Goal: Task Accomplishment & Management: Manage account settings

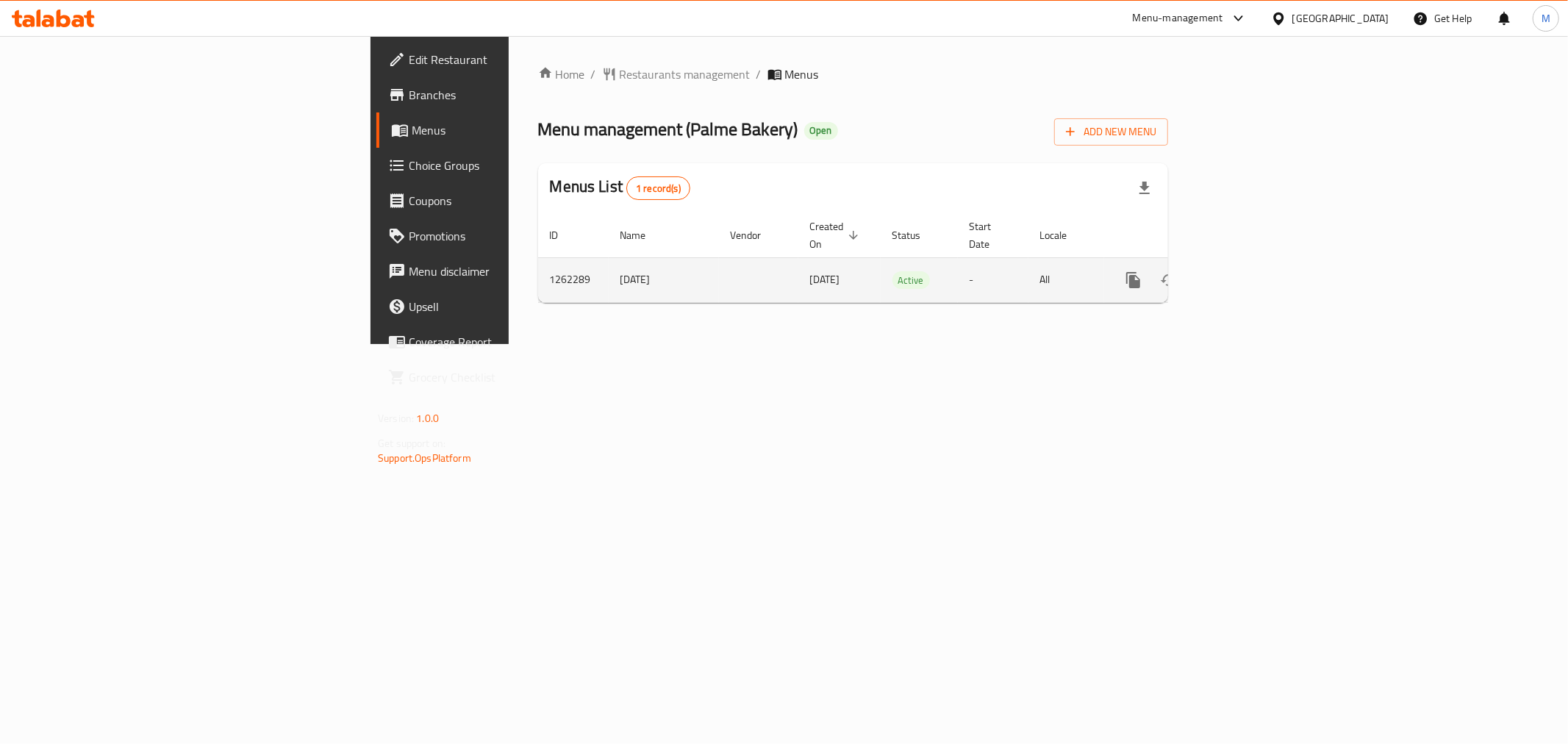
click at [1257, 263] on link "enhanced table" at bounding box center [1240, 280] width 35 height 35
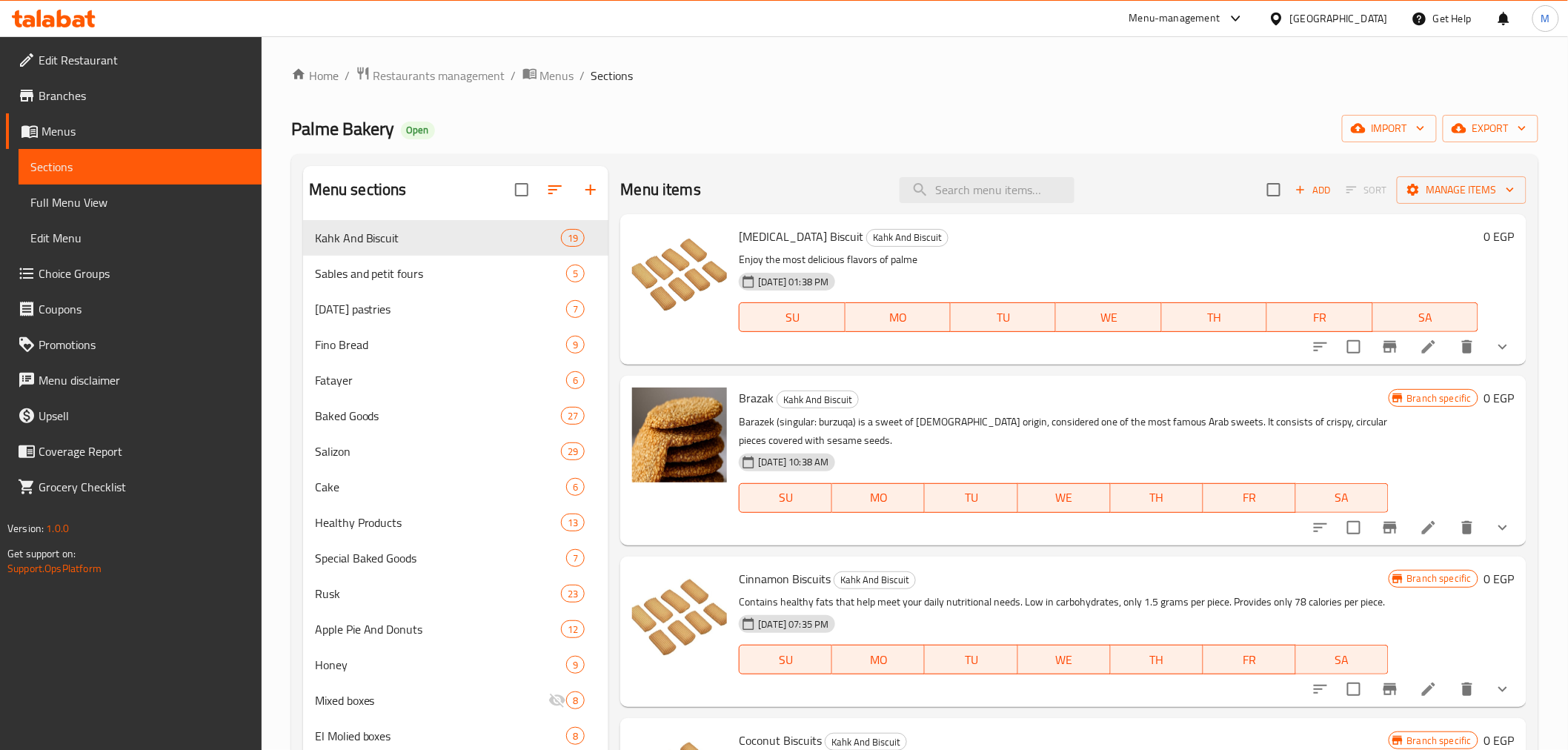
drag, startPoint x: 1026, startPoint y: 233, endPoint x: 1004, endPoint y: 193, distance: 45.7
click at [1018, 222] on div "[MEDICAL_DATA] Biscuit Kahk And Biscuit Enjoy the most delicious flavors of pal…" at bounding box center [1108, 289] width 751 height 138
click at [1003, 193] on input "search" at bounding box center [987, 190] width 175 height 26
paste input "مينى باتيه جبنة بيضاء"
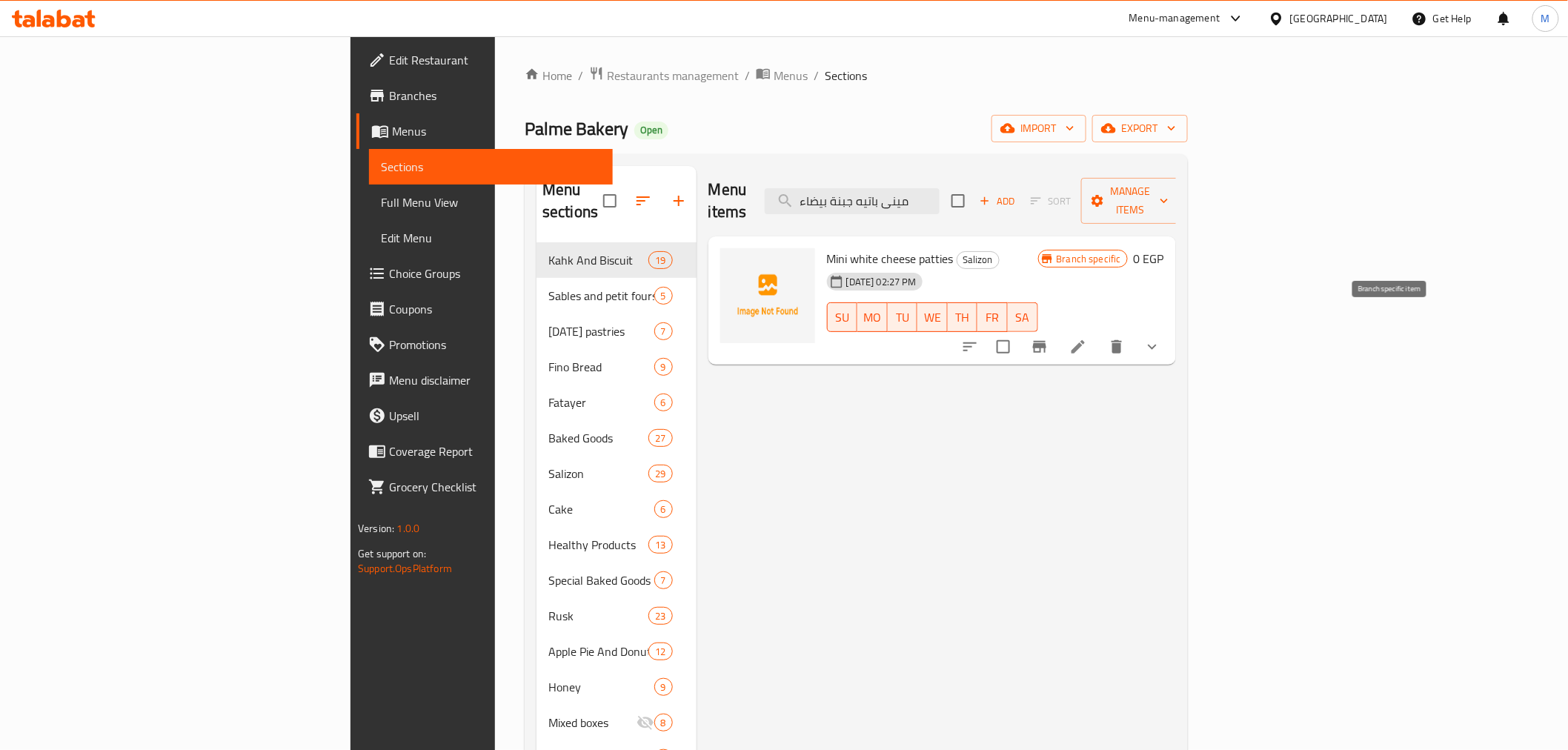
type input "مينى باتيه جبنة بيضاء"
click at [1049, 338] on icon "Branch-specific-item" at bounding box center [1040, 347] width 18 height 18
click at [1019, 331] on input "checkbox" at bounding box center [1003, 347] width 31 height 31
checkbox input "true"
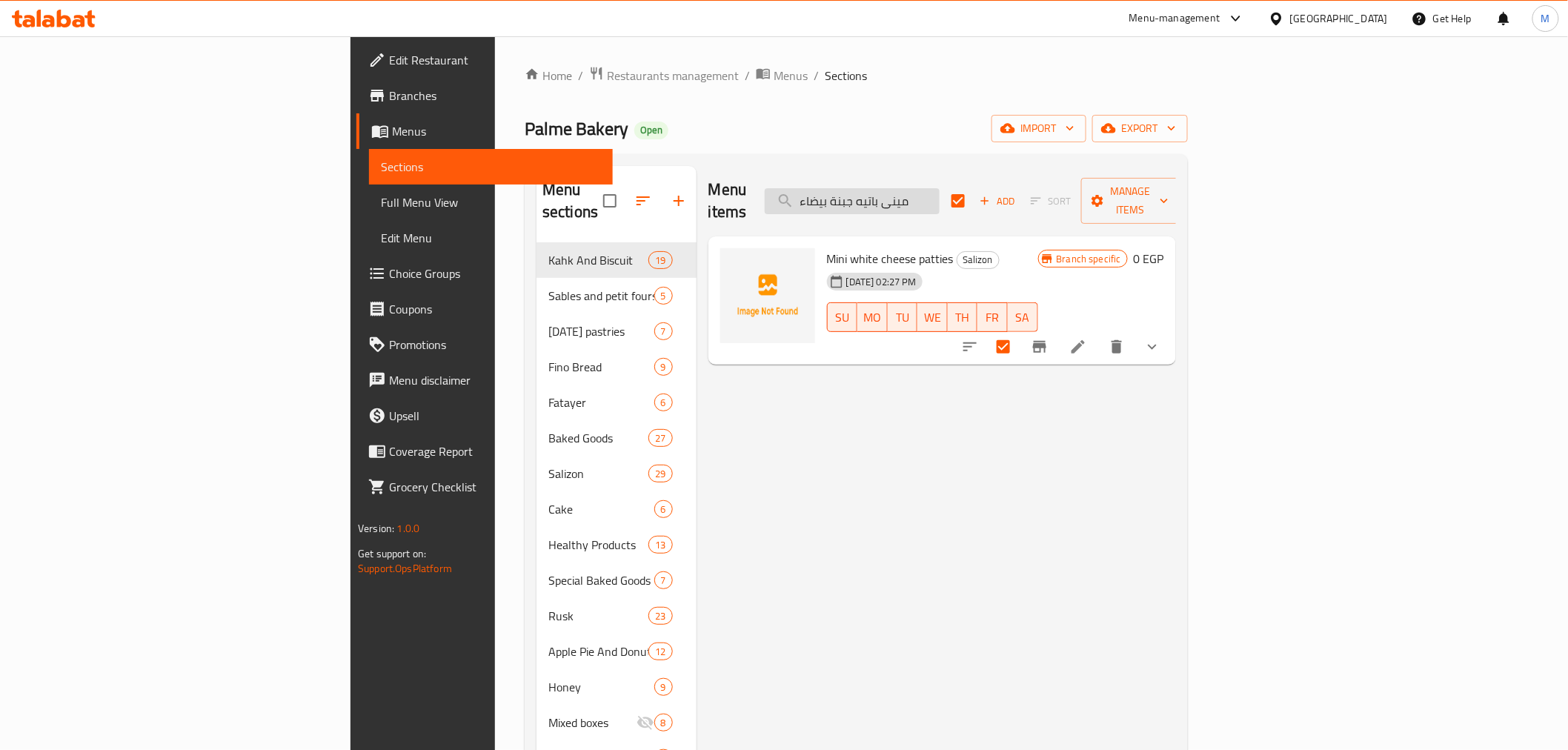
click at [939, 197] on input "مينى باتيه جبنة بيضاء" at bounding box center [852, 201] width 175 height 26
paste input "كرواسون بسطرمة"
type input "مينى كرواسون بسطرمة"
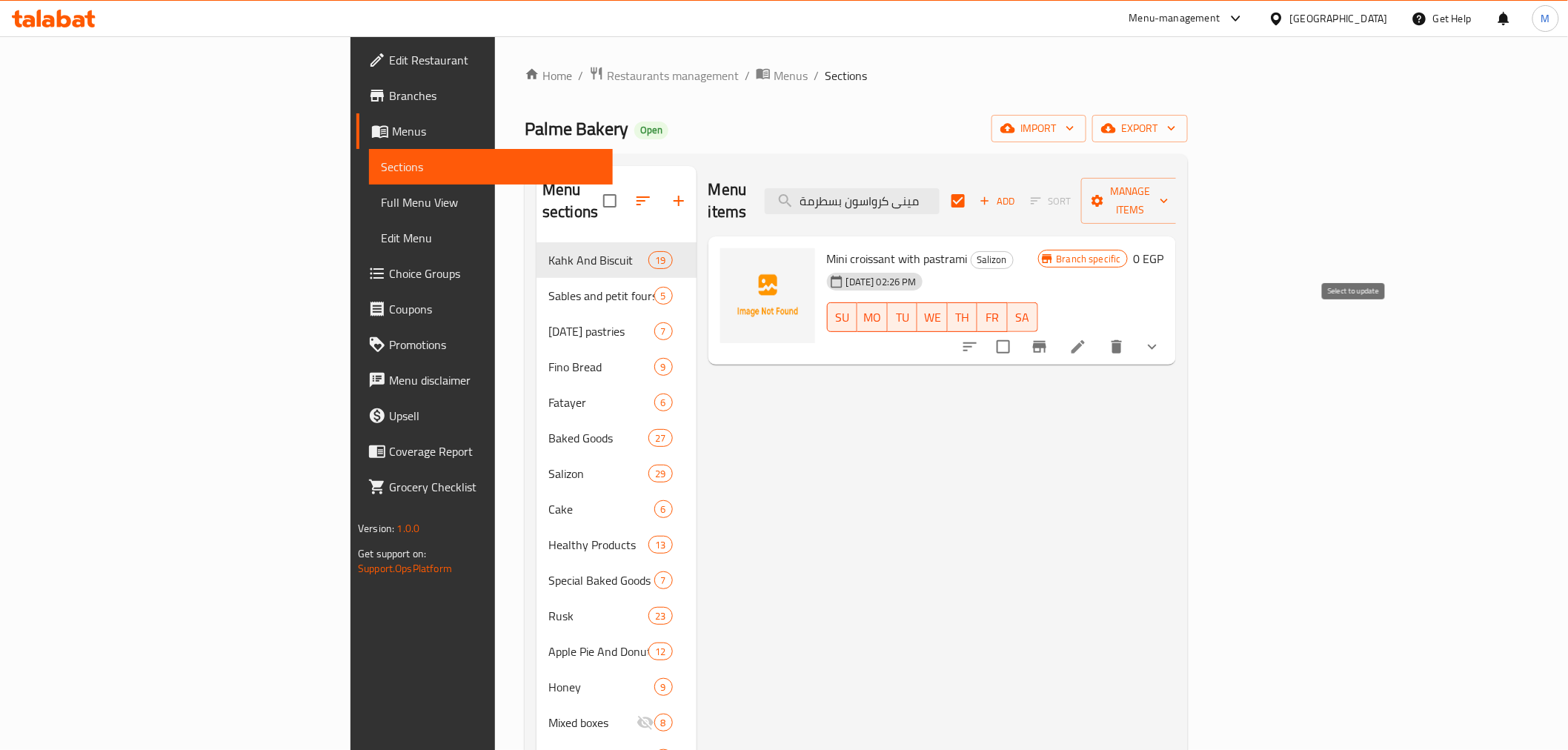
click at [1019, 331] on input "checkbox" at bounding box center [1003, 347] width 31 height 31
checkbox input "true"
checkbox input "false"
click at [939, 197] on input "مينى كرواسون بسطرمة" at bounding box center [852, 201] width 175 height 26
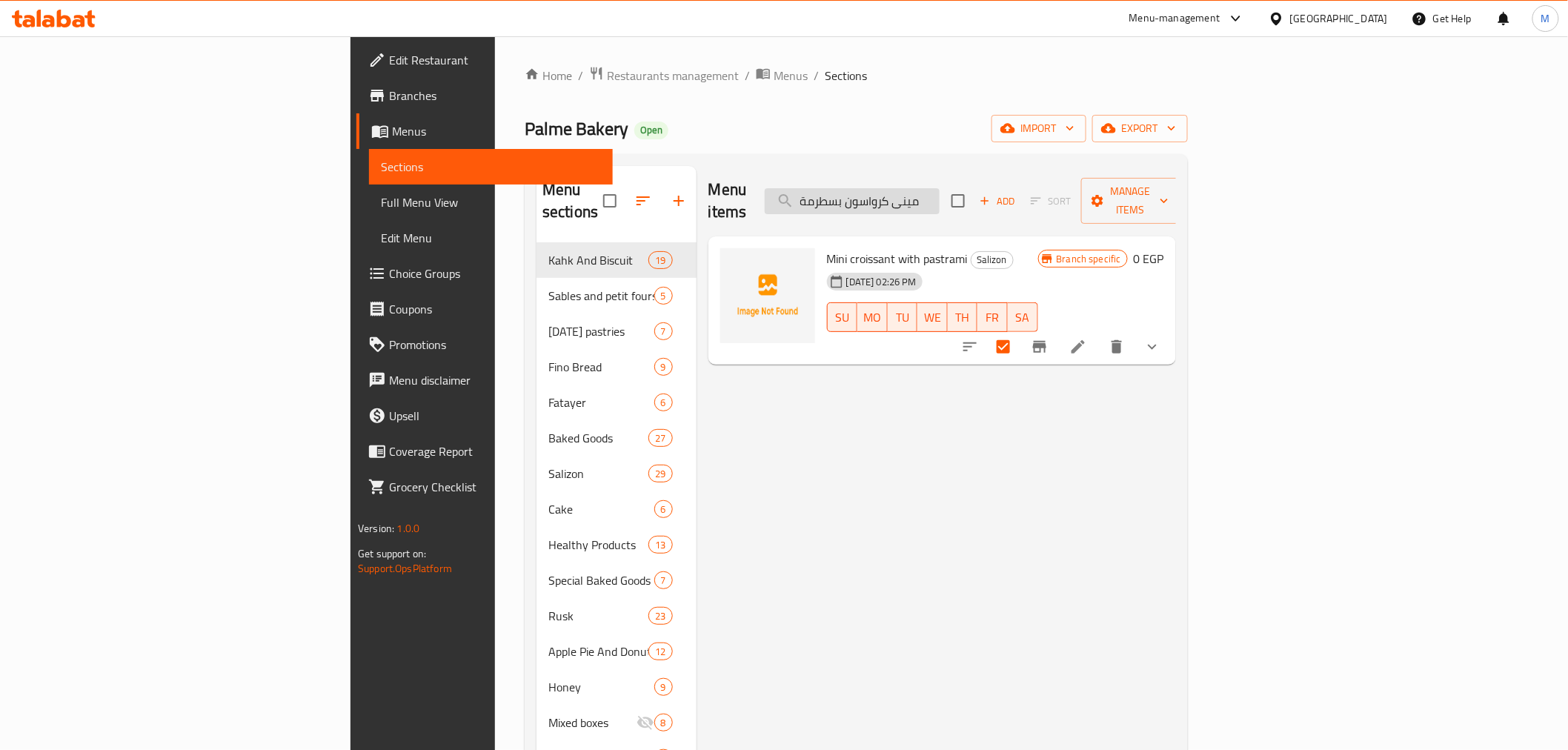
click at [939, 197] on input "مينى كرواسون بسطرمة" at bounding box center [852, 201] width 175 height 26
paste input "ساندوتش مشكل"
type input "مينى ساندوتش مشكل"
click at [1019, 332] on input "checkbox" at bounding box center [1003, 347] width 31 height 31
checkbox input "true"
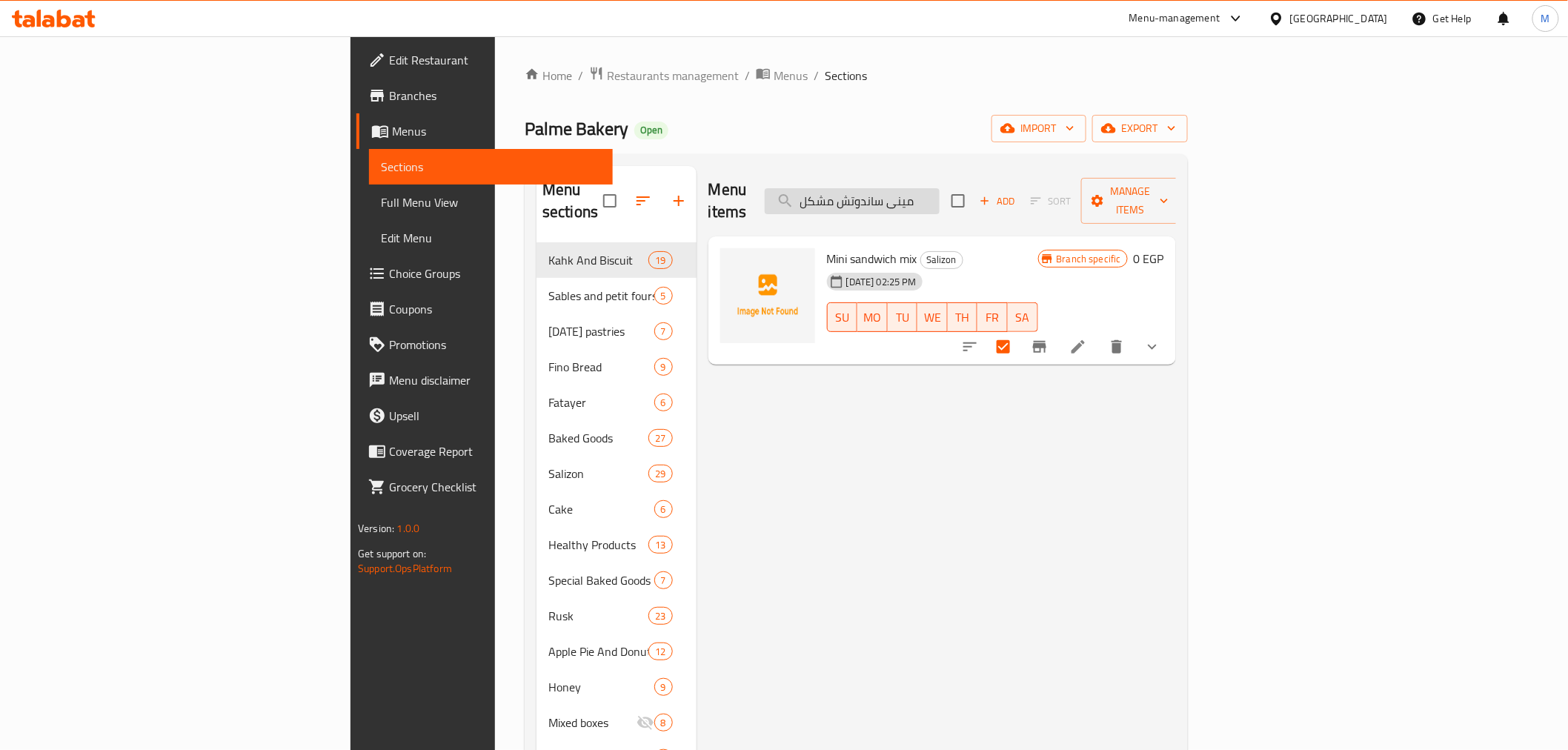
click at [939, 189] on input "مينى ساندوتش مشكل" at bounding box center [852, 201] width 175 height 26
paste input "بقسماط سمسم تخين"
type input "بقسماط سمسم تخين"
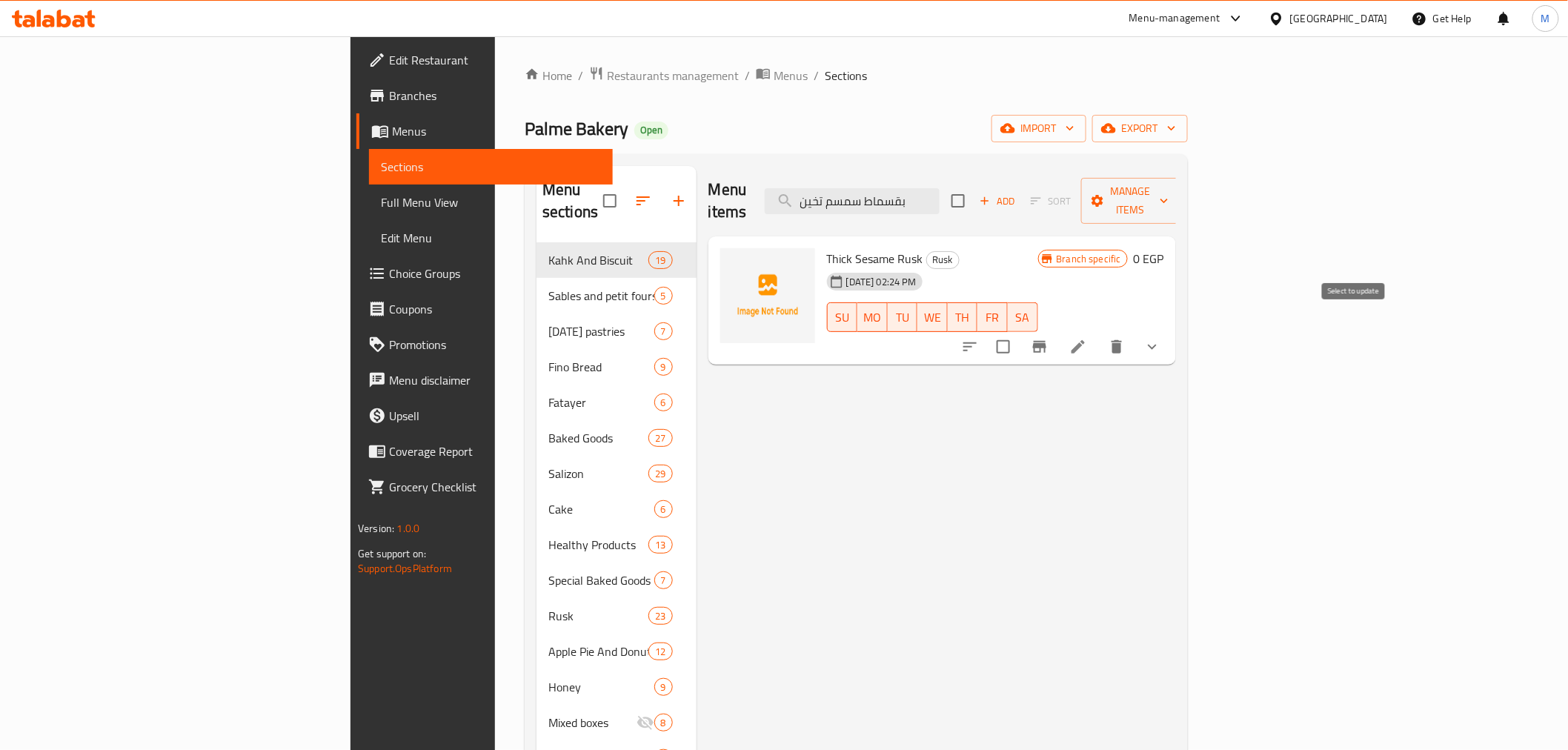
click at [1019, 331] on input "checkbox" at bounding box center [1003, 347] width 31 height 31
checkbox input "true"
click at [939, 191] on input "بقسماط سمسم تخين" at bounding box center [852, 201] width 175 height 26
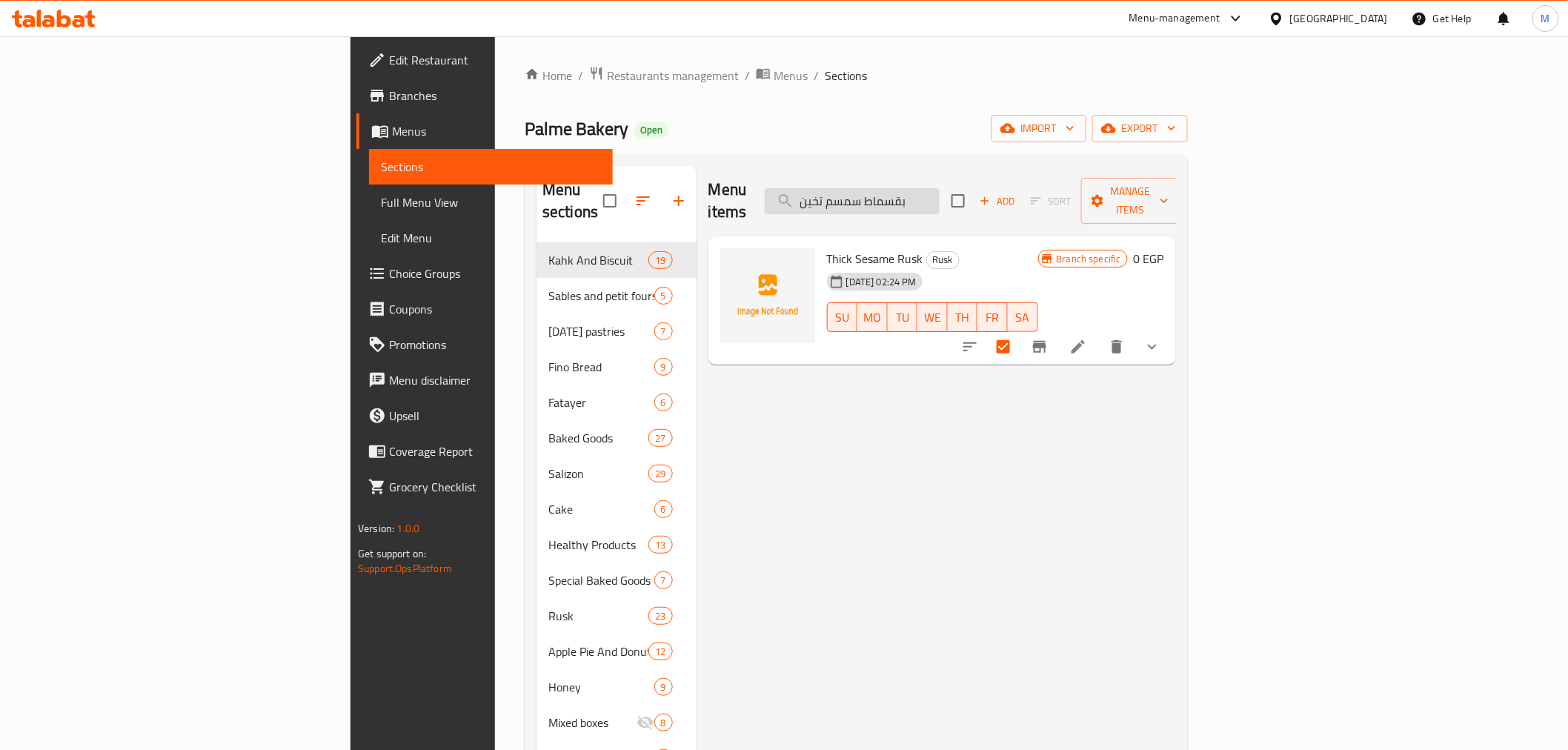
paste input "وست سن ناشف"
type input "توست سن ناشف"
click at [1019, 336] on input "checkbox" at bounding box center [1003, 347] width 31 height 31
checkbox input "true"
click at [939, 199] on input "توست سن ناشف" at bounding box center [852, 201] width 175 height 26
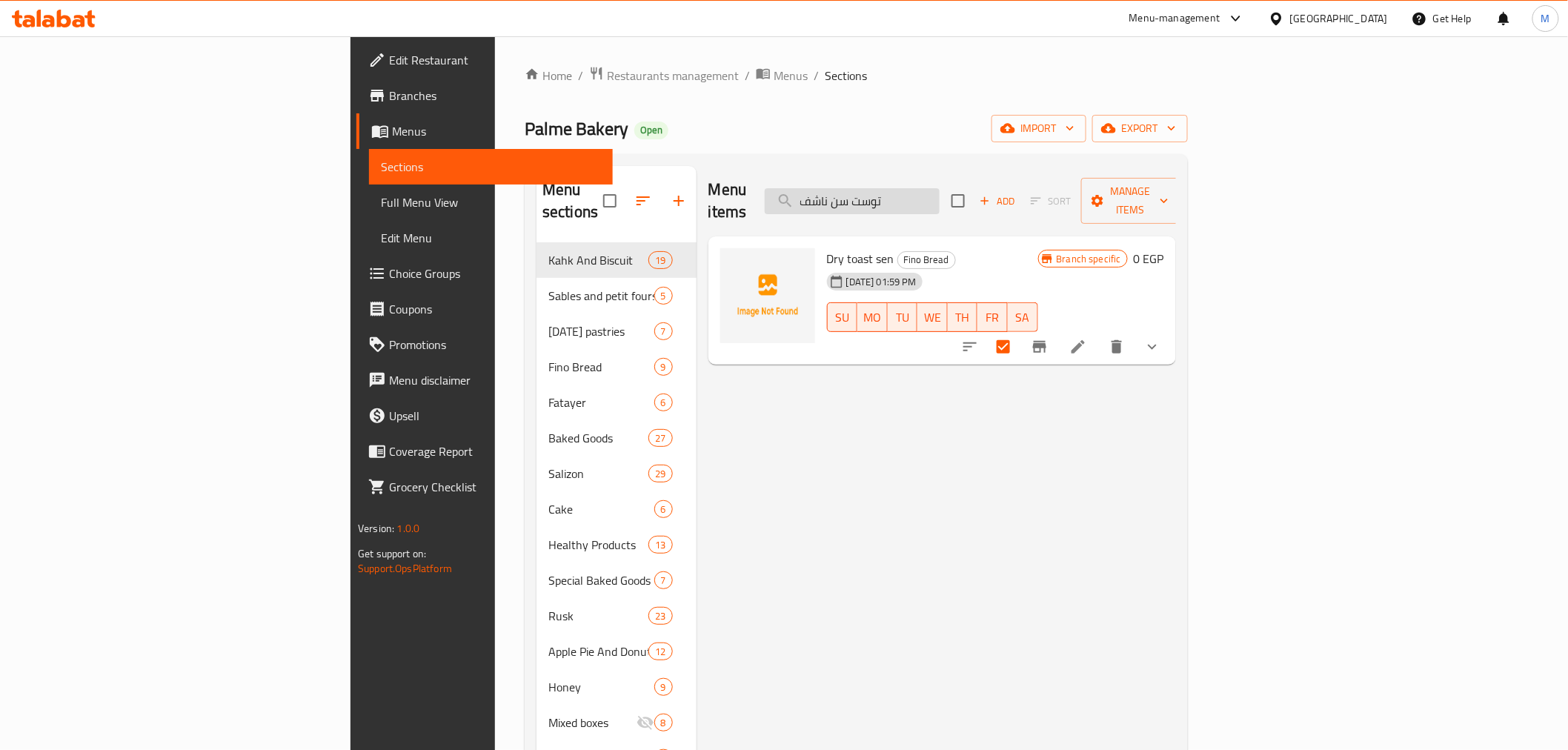
click at [939, 199] on input "توست سن ناشف" at bounding box center [852, 201] width 175 height 26
paste input "رائح سن شوفان"
click at [939, 199] on input "توست سن ناشف" at bounding box center [852, 201] width 175 height 26
type input "شرائح سن شوفان"
click at [1019, 331] on input "checkbox" at bounding box center [1003, 347] width 31 height 31
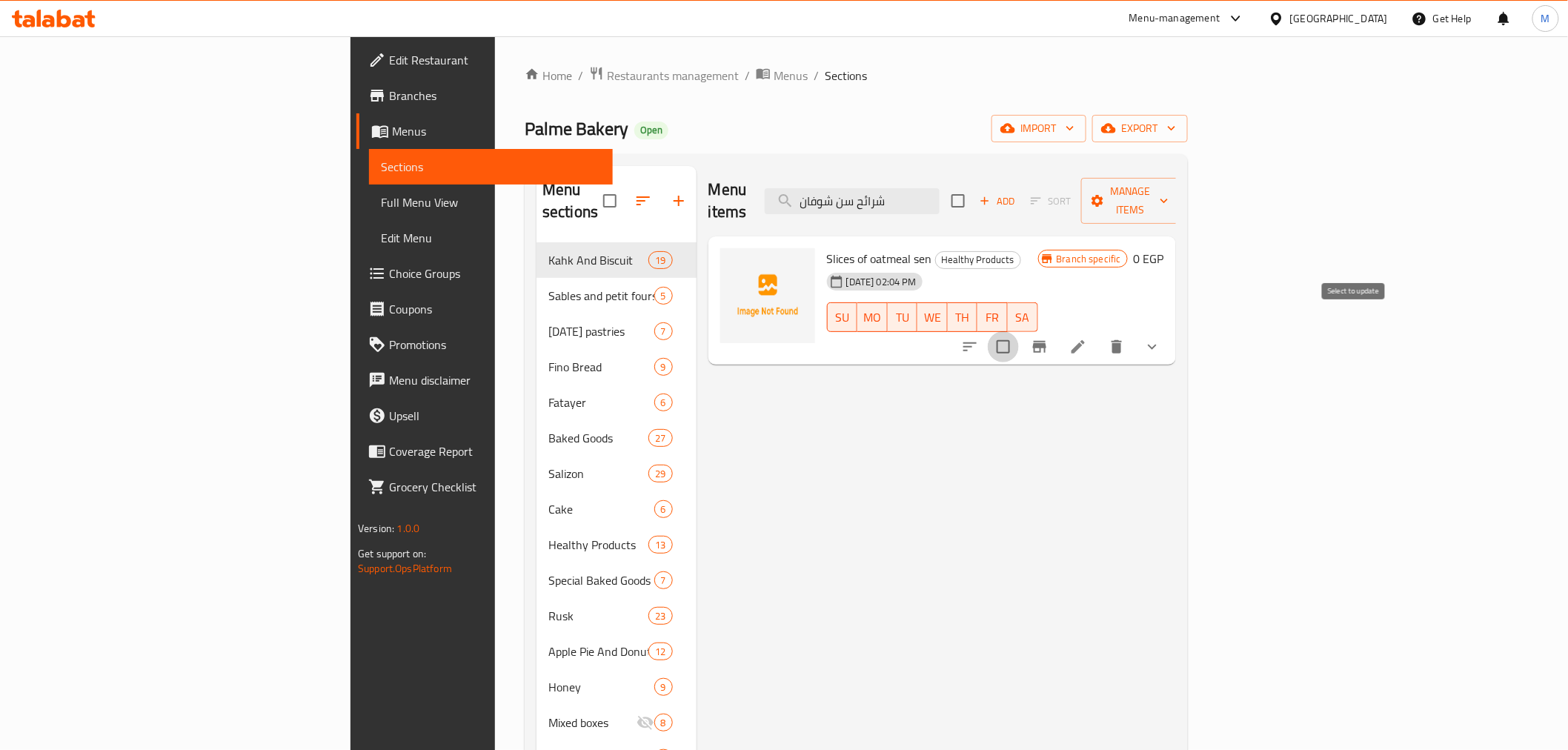
checkbox input "true"
click at [939, 200] on input "شرائح سن شوفان" at bounding box center [852, 201] width 175 height 26
paste input "اتون [PERSON_NAME]"
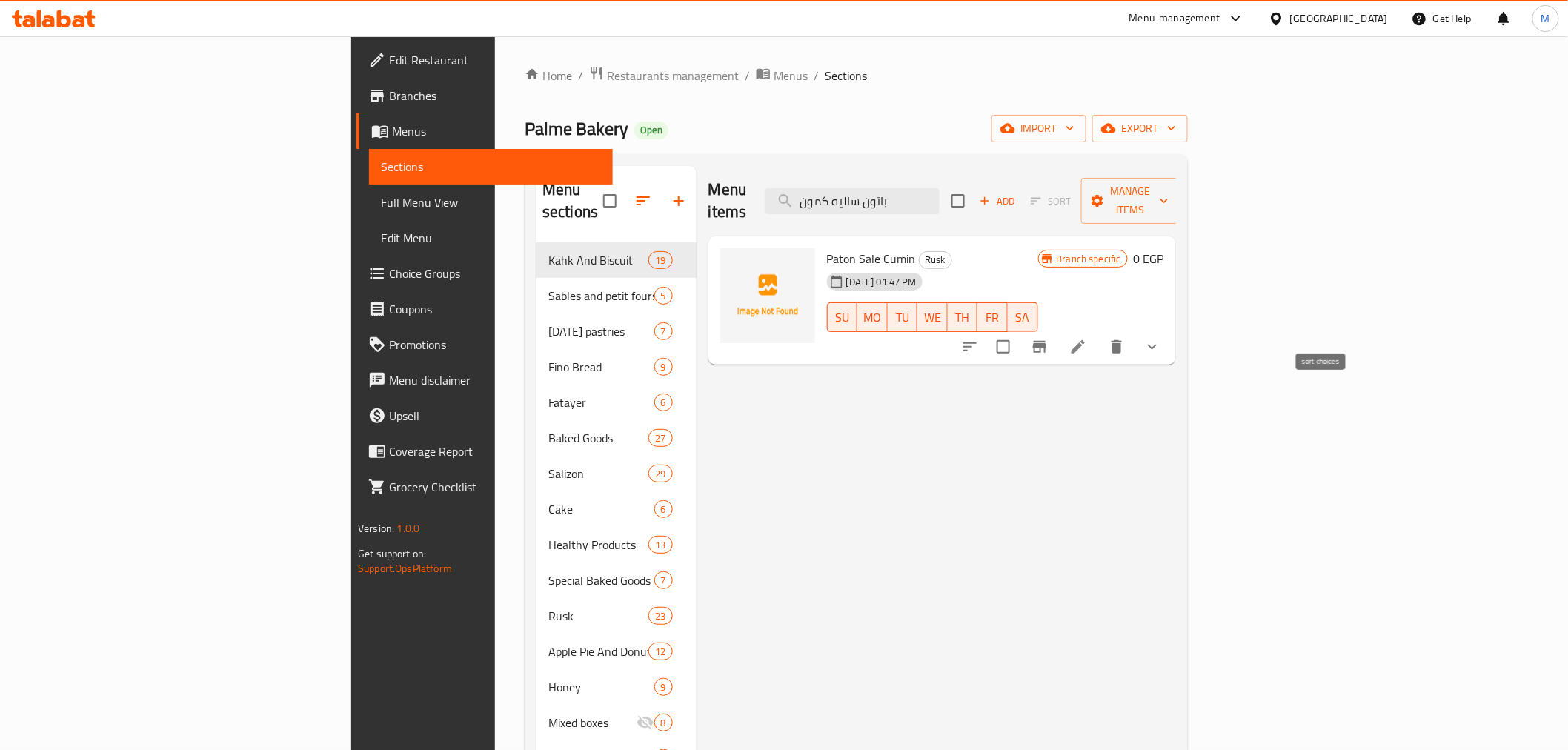
type input "باتون ساليه كمون"
click at [1019, 331] on input "checkbox" at bounding box center [1003, 347] width 31 height 31
checkbox input "true"
click at [939, 188] on input "باتون ساليه كمون" at bounding box center [852, 201] width 175 height 26
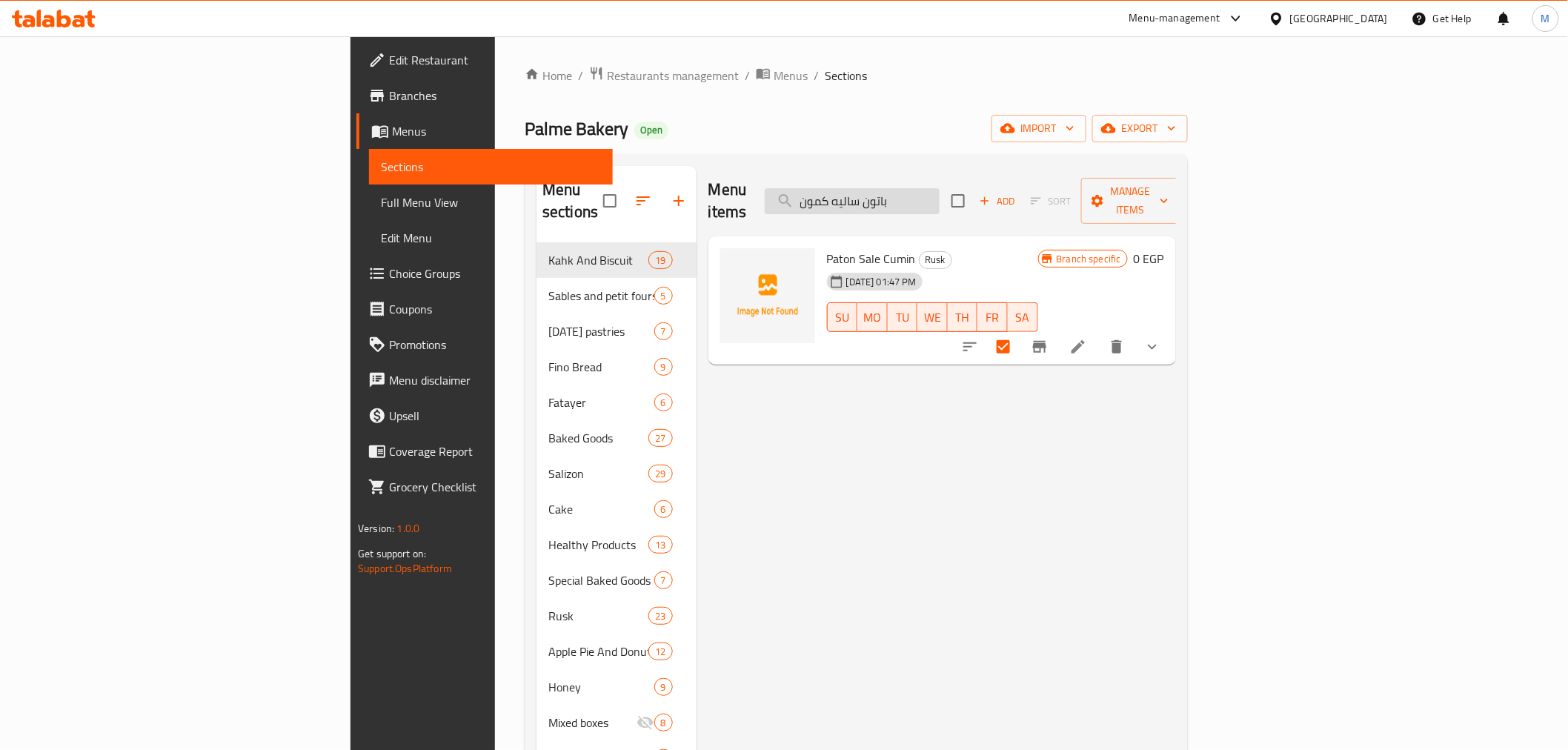
click at [939, 188] on input "باتون ساليه كمون" at bounding box center [852, 201] width 175 height 26
paste input "رائح سن ميكس"
type input "شرائح سن ميكس"
click at [1019, 331] on input "checkbox" at bounding box center [1003, 347] width 31 height 31
checkbox input "true"
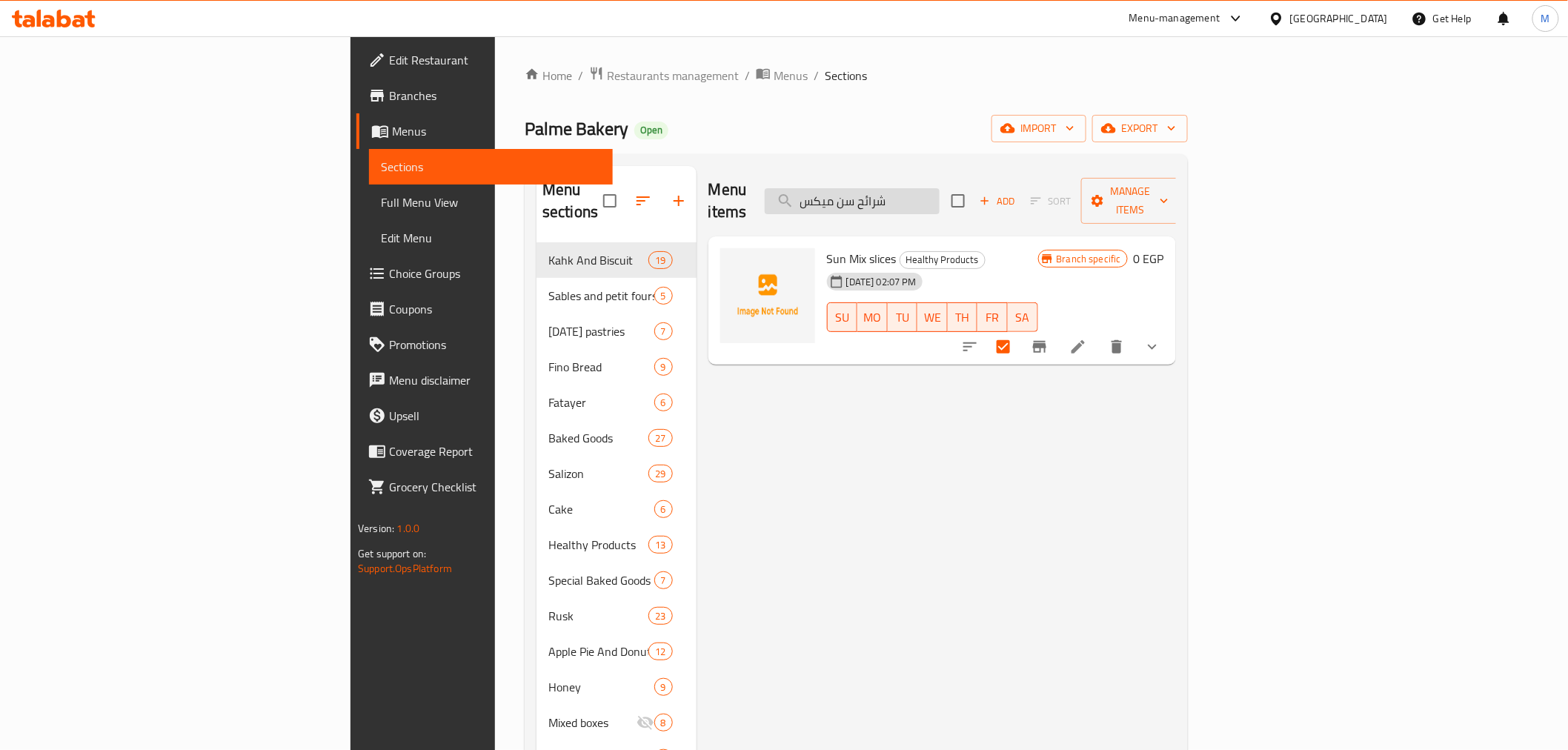
click at [939, 191] on input "شرائح سن ميكس" at bounding box center [852, 201] width 175 height 26
click at [939, 188] on input "شرائح سن ميكس" at bounding box center [852, 201] width 175 height 26
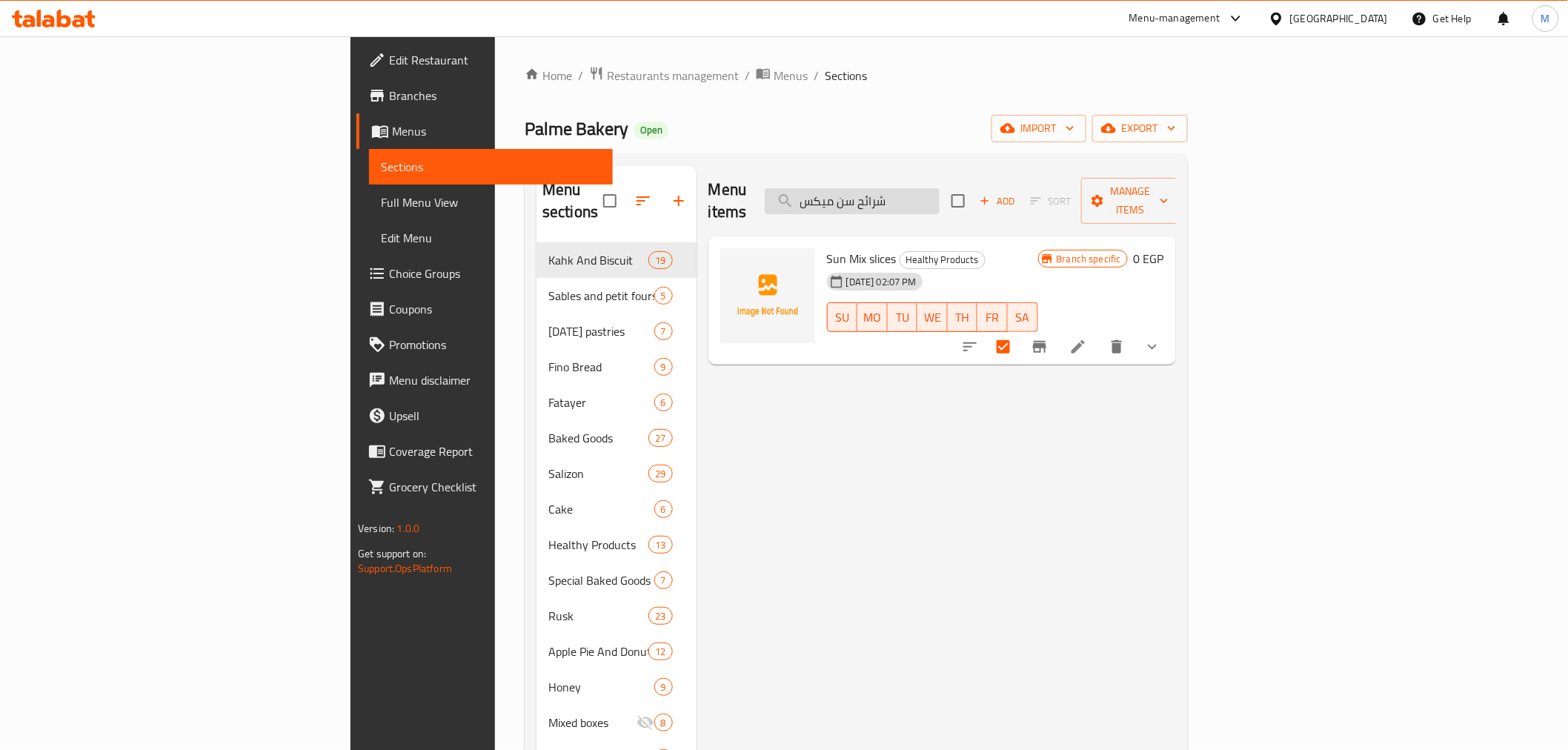
paste input "قسماط براون شوفان"
click at [939, 188] on input "بقسماط براون شوفان" at bounding box center [852, 201] width 175 height 26
type input "بقسماط برا"
click at [1085, 340] on icon at bounding box center [1079, 347] width 13 height 13
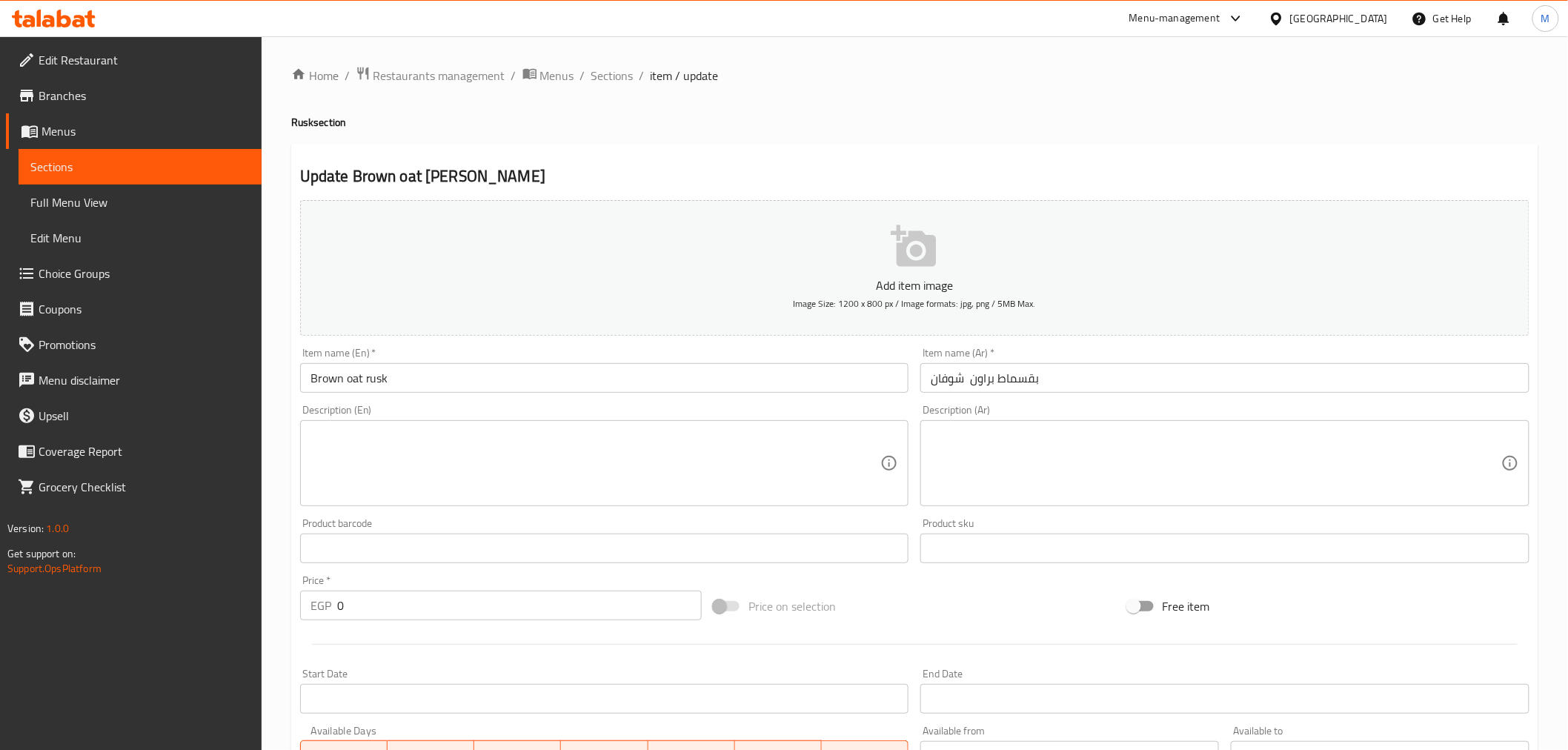
click at [578, 76] on ol "Home / Restaurants management / Menus / Sections / item / update" at bounding box center [915, 76] width 1247 height 19
click at [602, 77] on span "Sections" at bounding box center [612, 76] width 42 height 18
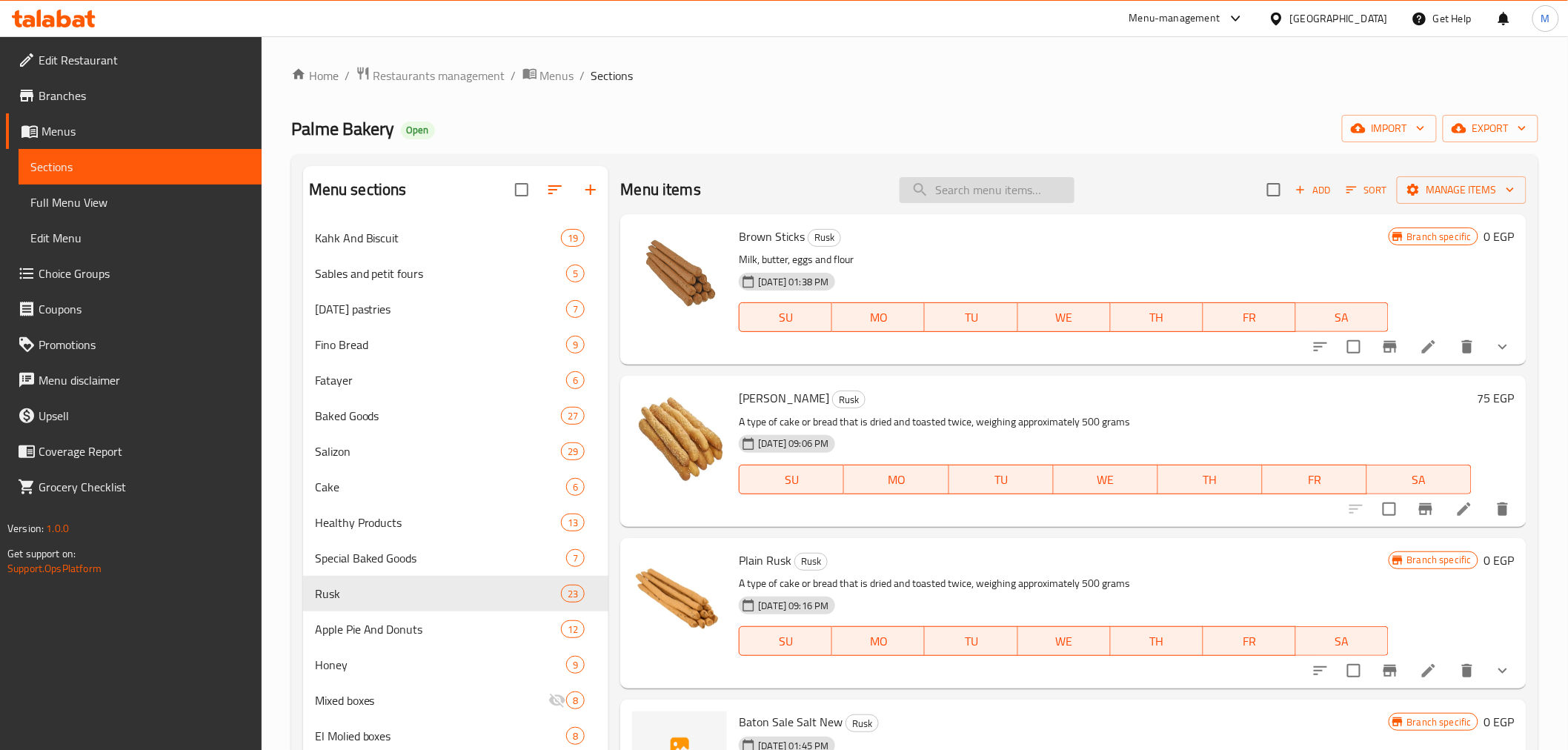
click at [1012, 191] on input "search" at bounding box center [987, 190] width 175 height 26
paste input "بقسماط براون شوفان"
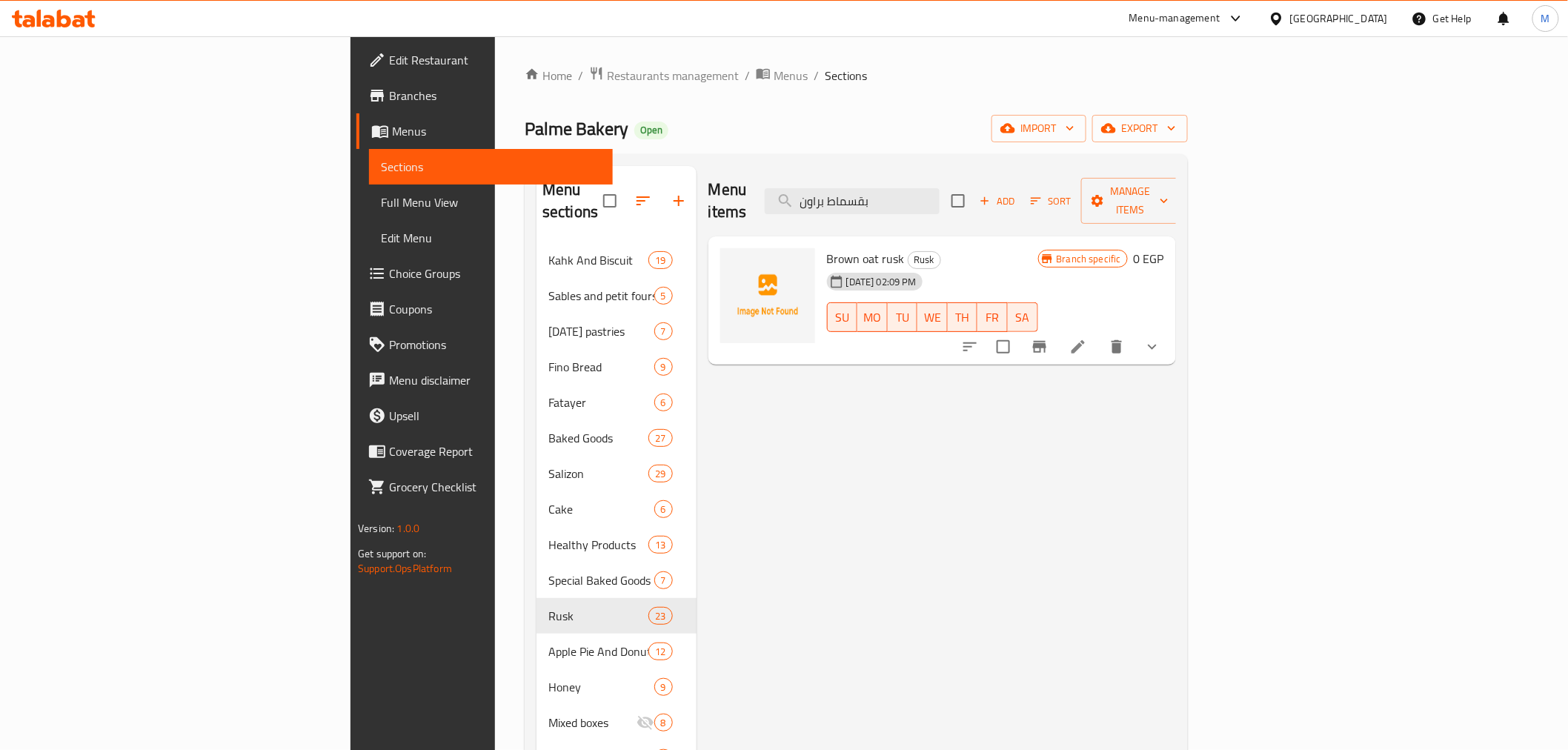
type input "بقسماط براون"
click at [1019, 331] on input "checkbox" at bounding box center [1003, 347] width 31 height 31
checkbox input "true"
click at [939, 188] on input "بقسماط براون" at bounding box center [852, 201] width 175 height 26
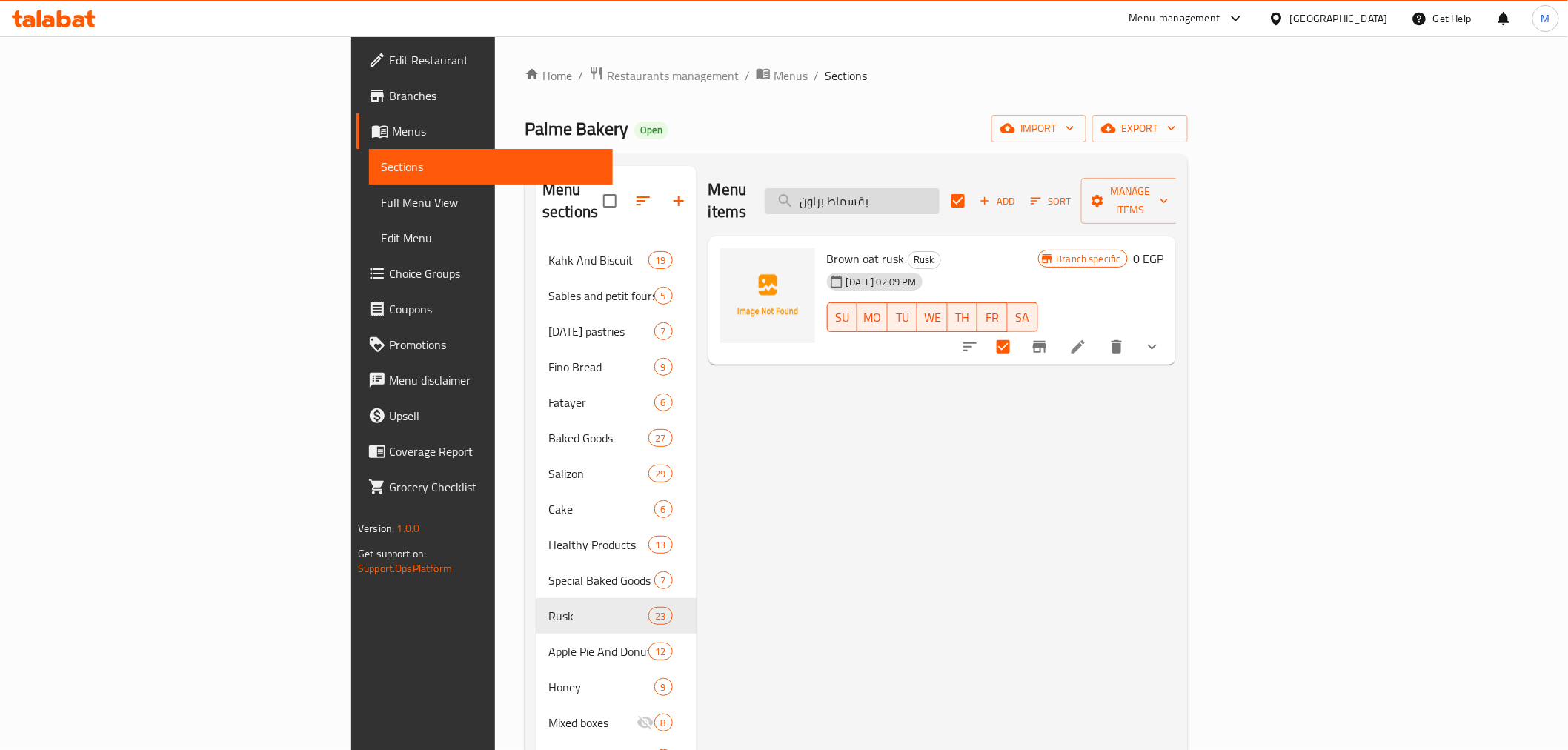
click at [939, 188] on input "بقسماط براون" at bounding box center [852, 201] width 175 height 26
paste input "ميلفيه"
click at [939, 188] on input "بقسماط براون" at bounding box center [852, 201] width 175 height 26
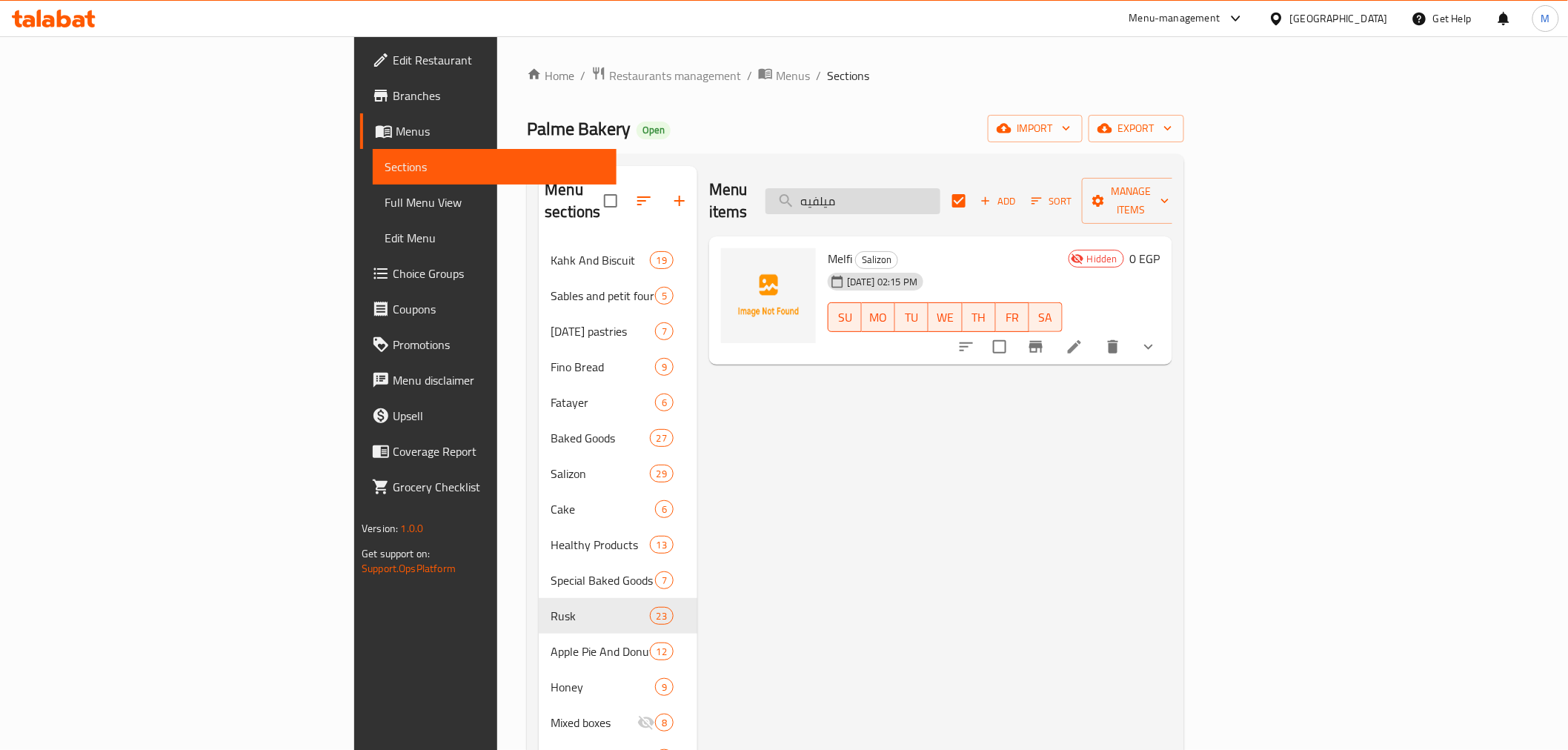
click at [940, 193] on input "ميلفيه" at bounding box center [852, 201] width 175 height 26
paste input "عين يمامة جبنة"
click at [940, 193] on input "عين يمامة جبنة" at bounding box center [852, 201] width 175 height 26
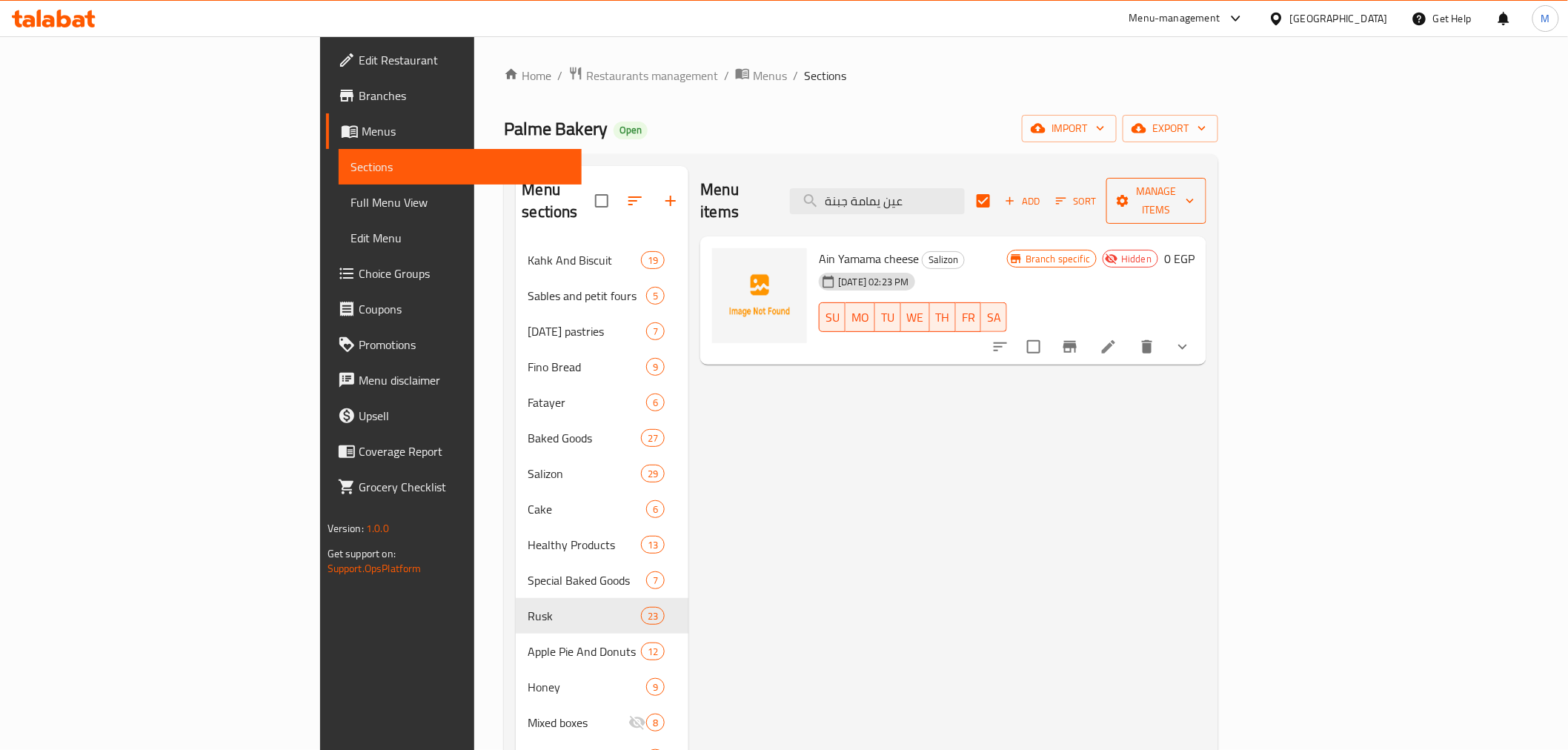
type input "عين يمامة جبنة"
click at [1195, 185] on span "Manage items" at bounding box center [1157, 201] width 77 height 37
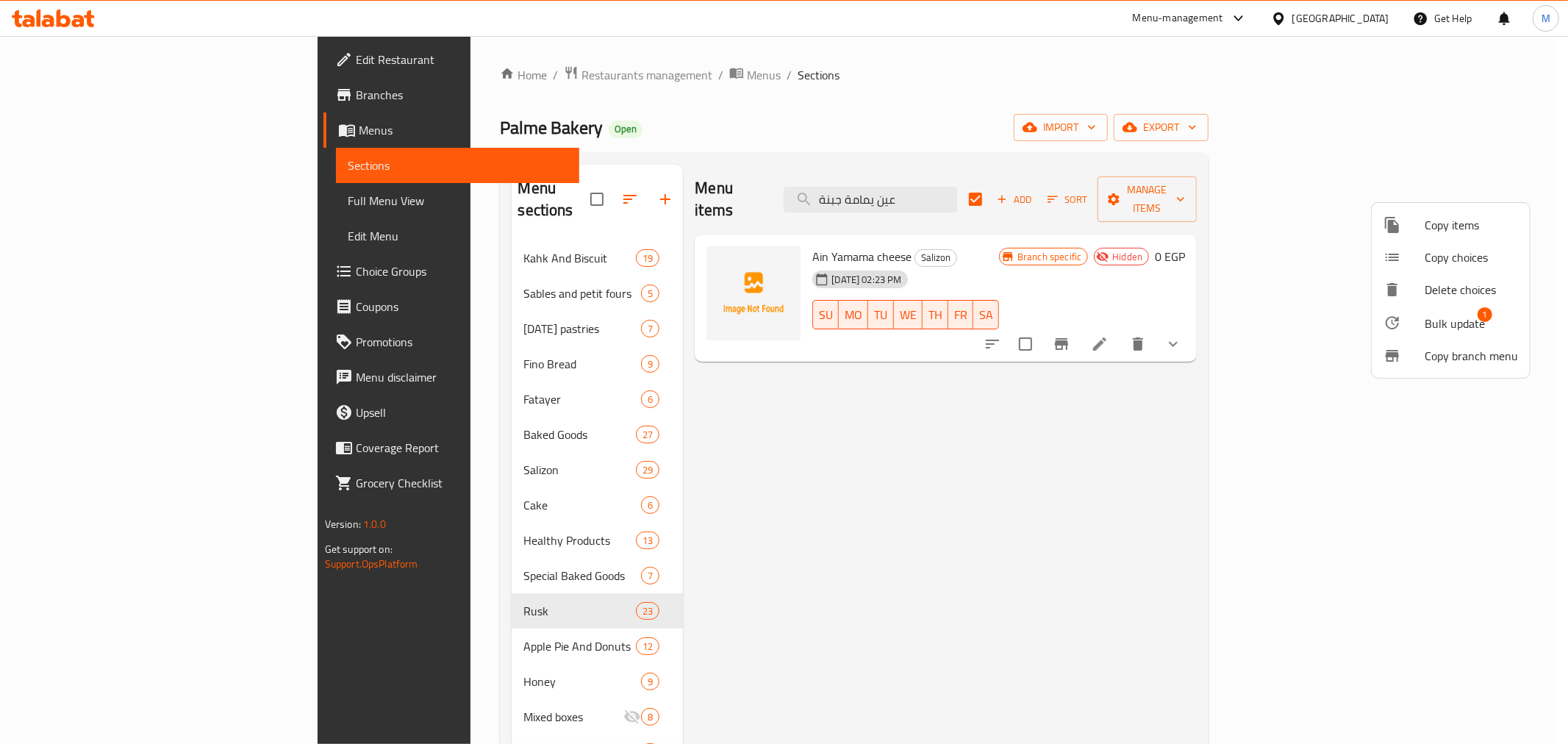
click at [1210, 353] on div at bounding box center [784, 372] width 1568 height 744
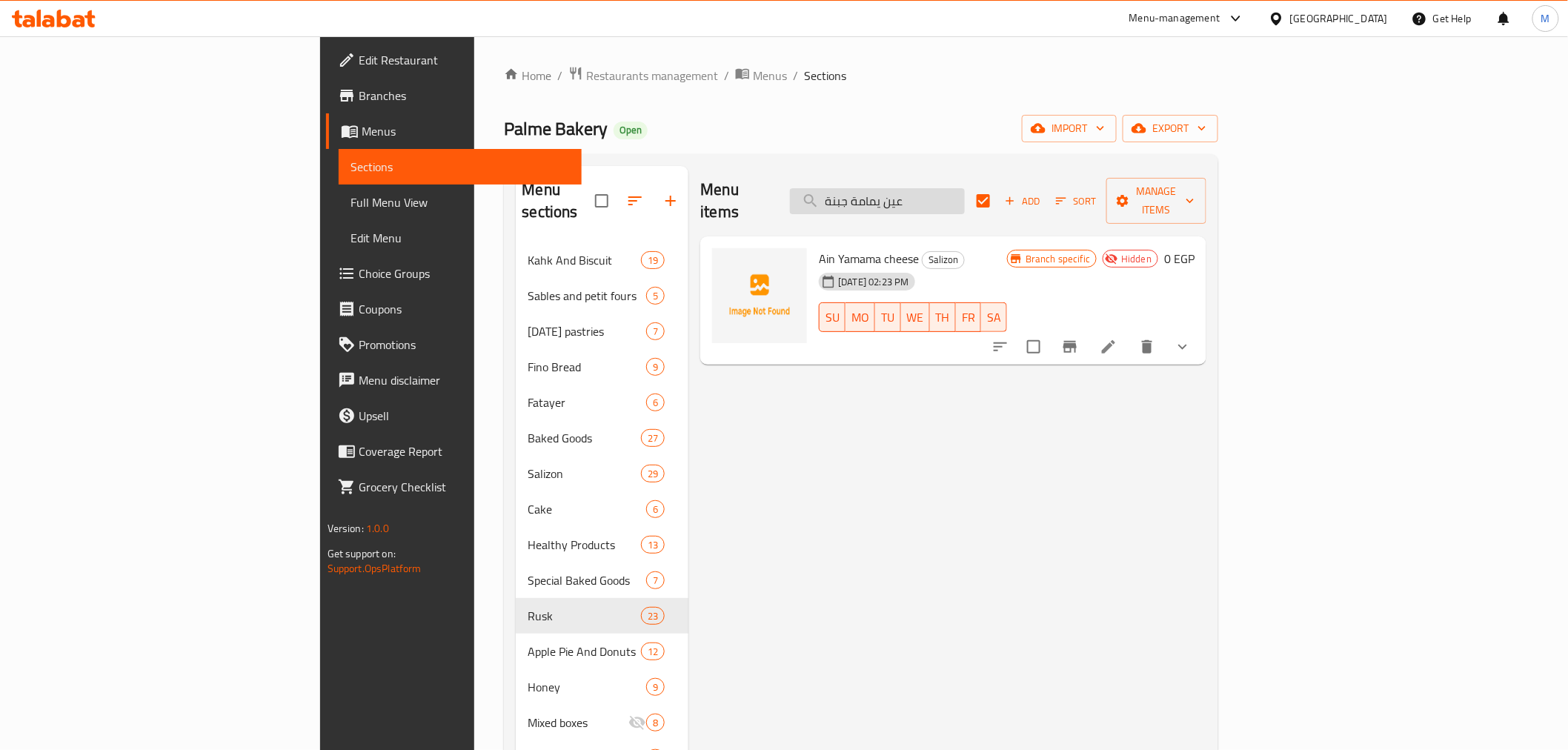
click at [965, 199] on input "عين يمامة جبنة" at bounding box center [877, 201] width 175 height 26
click at [1092, 124] on div "Palme Bakery Open import export" at bounding box center [861, 128] width 714 height 28
checkbox input "false"
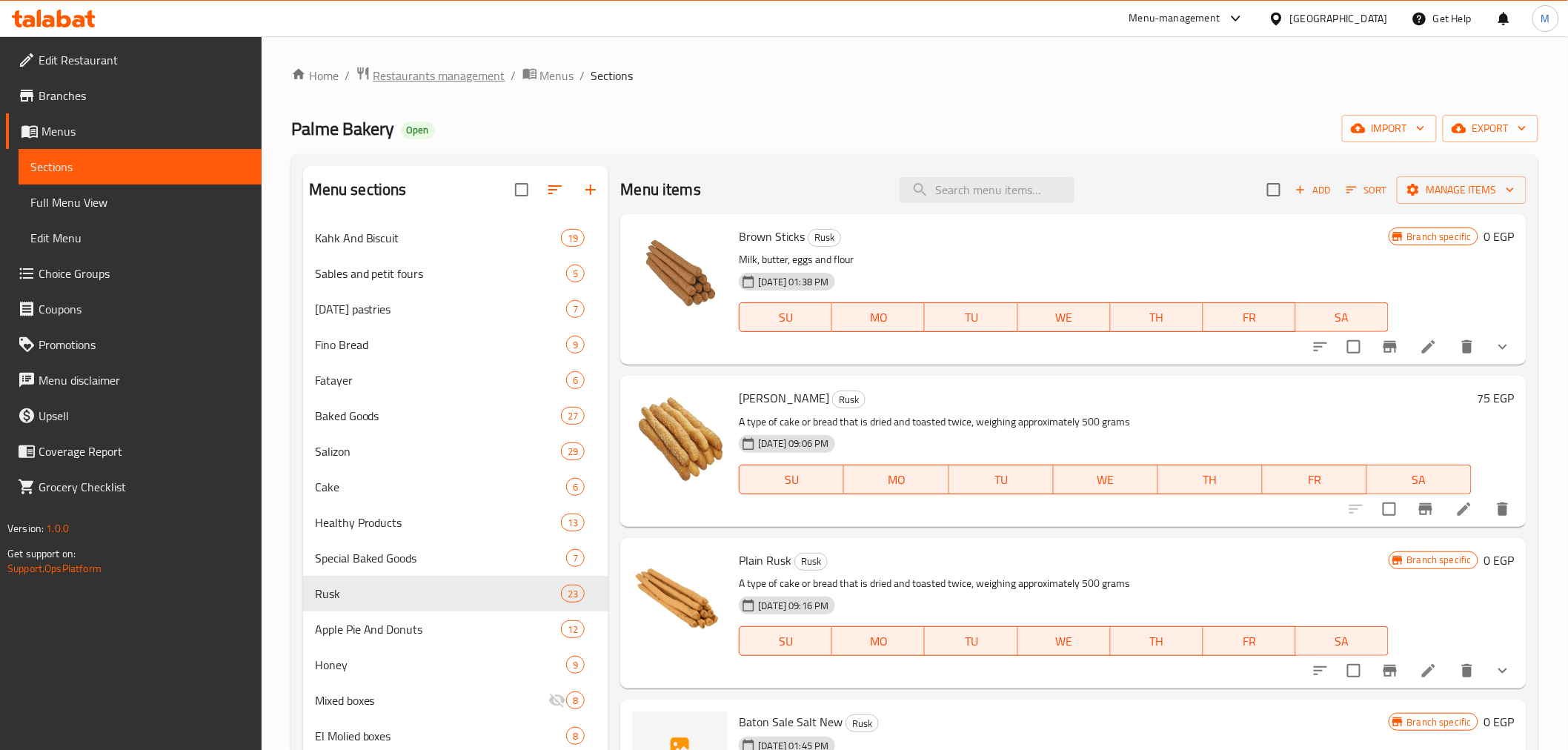
click at [490, 74] on span "Restaurants management" at bounding box center [439, 76] width 132 height 18
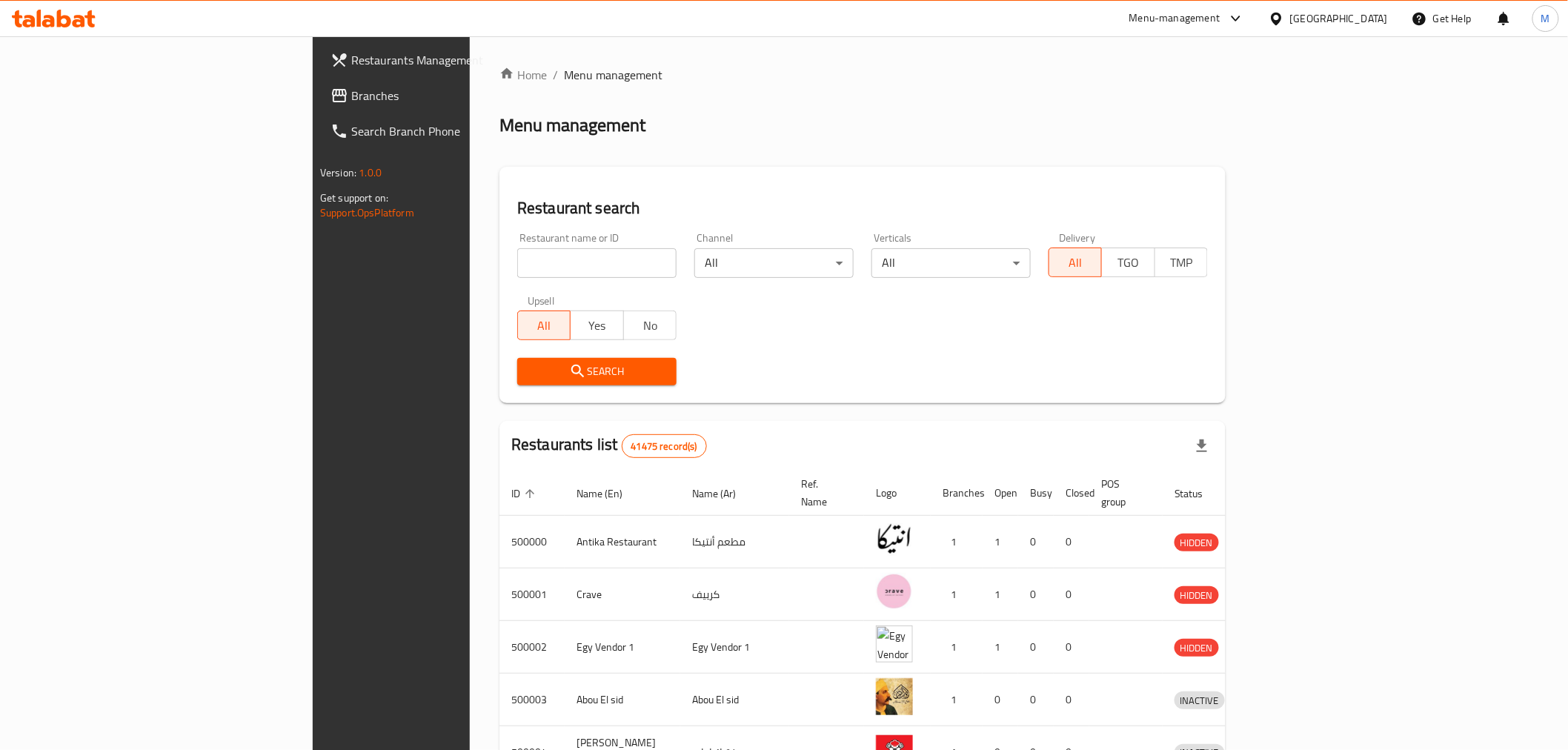
click at [351, 103] on span "Branches" at bounding box center [457, 96] width 211 height 18
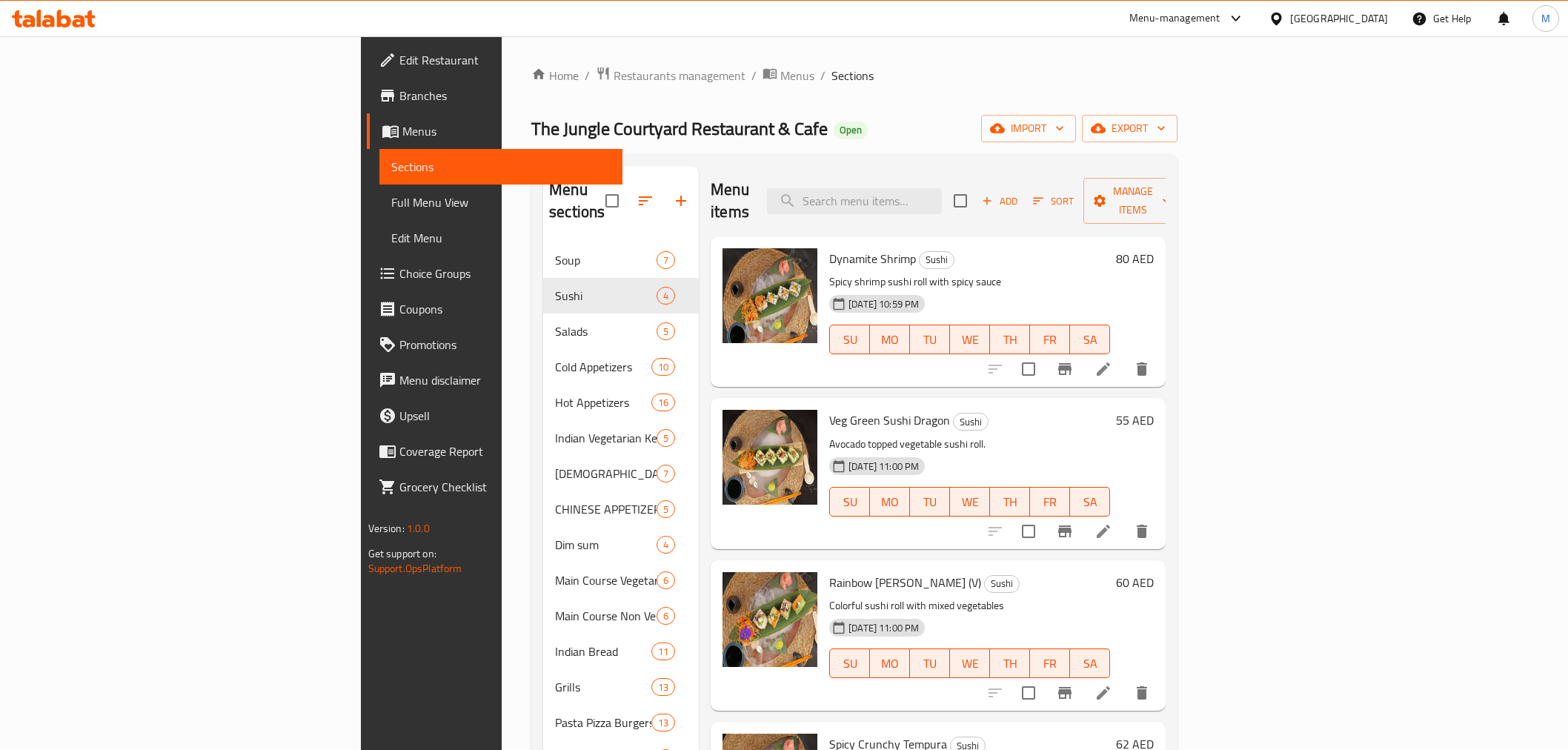
click at [1308, 7] on div "United Arab Emirates" at bounding box center [1328, 19] width 143 height 36
click at [614, 80] on span "Restaurants management" at bounding box center [679, 76] width 132 height 18
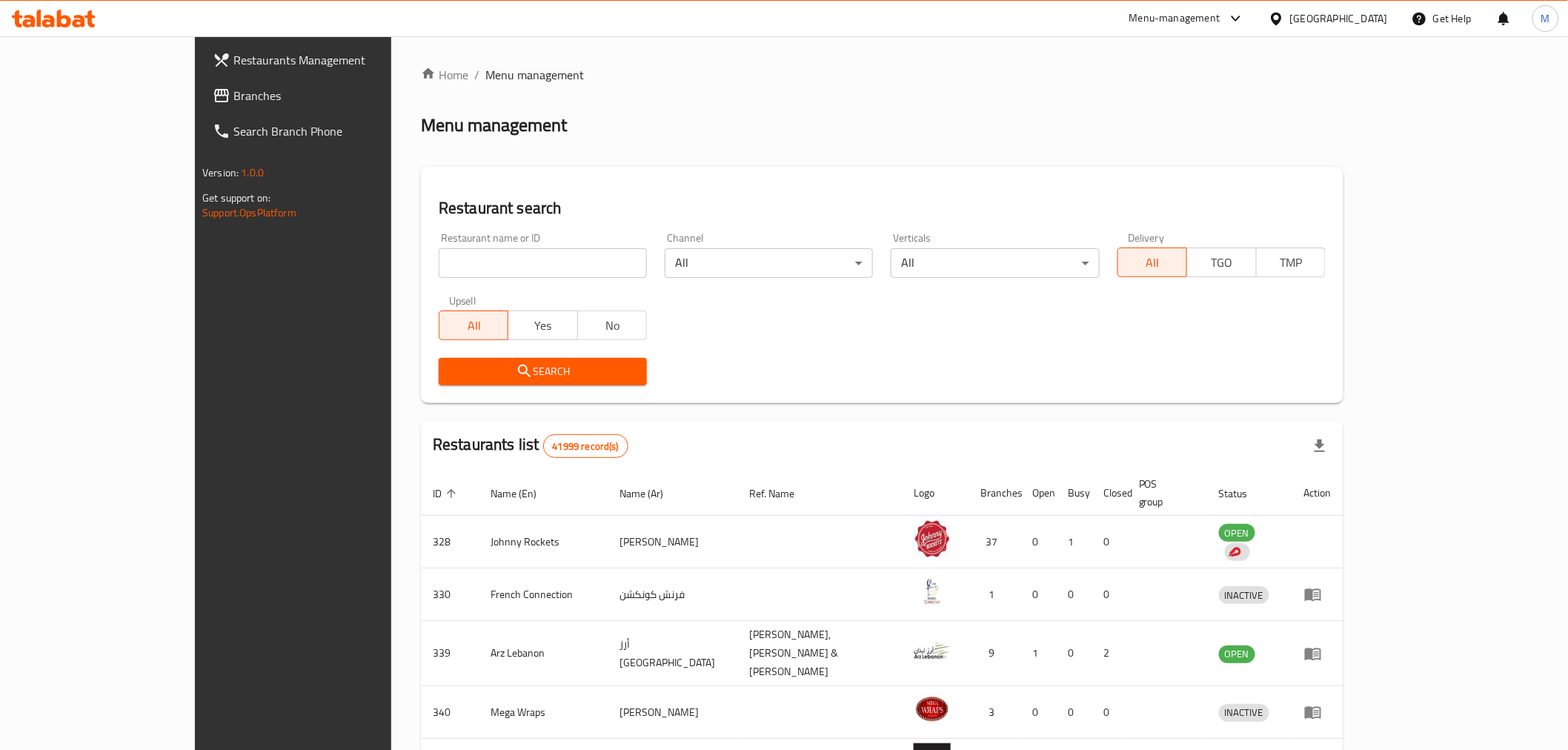
click at [439, 275] on input "search" at bounding box center [543, 263] width 208 height 30
paste input "Pizza Al Lazeeza"
type input "Pizza Al Lazeeza"
click button "Search" at bounding box center [543, 371] width 208 height 28
